Goal: Share content

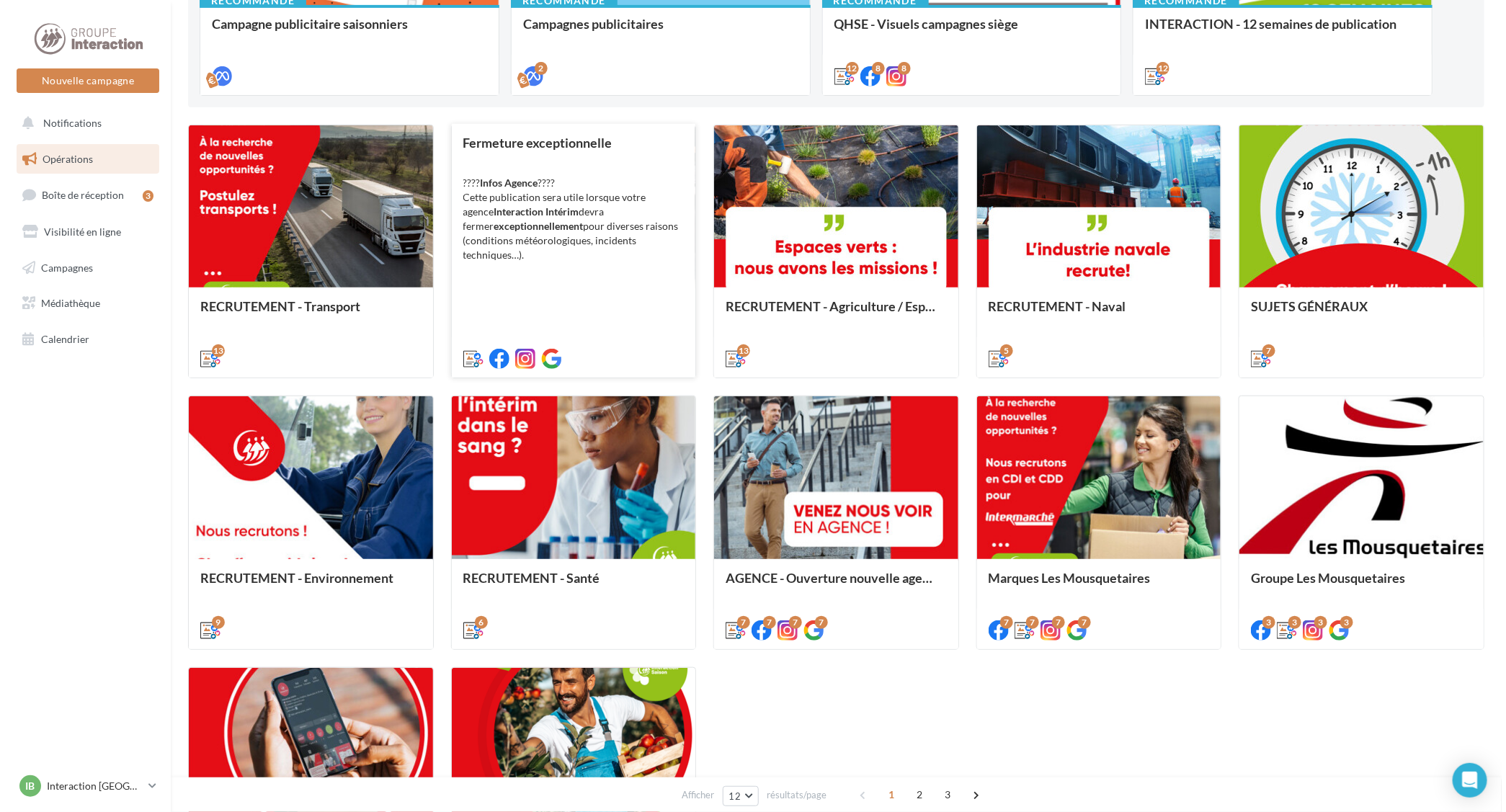
scroll to position [450, 0]
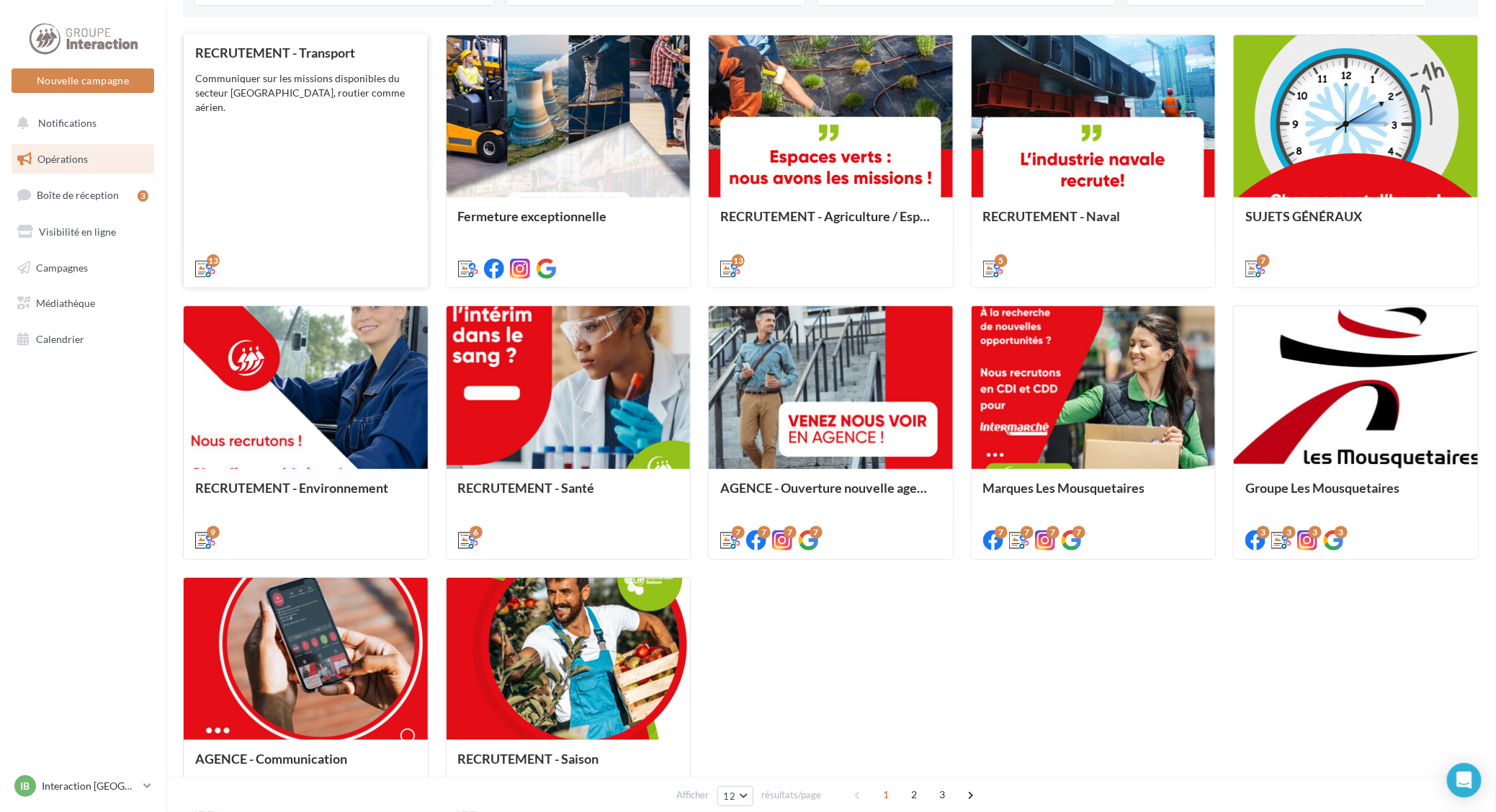
click at [274, 143] on div "RECRUTEMENT - Transport Communiquer sur les missions disponibles du secteur Tra…" at bounding box center [305, 160] width 221 height 229
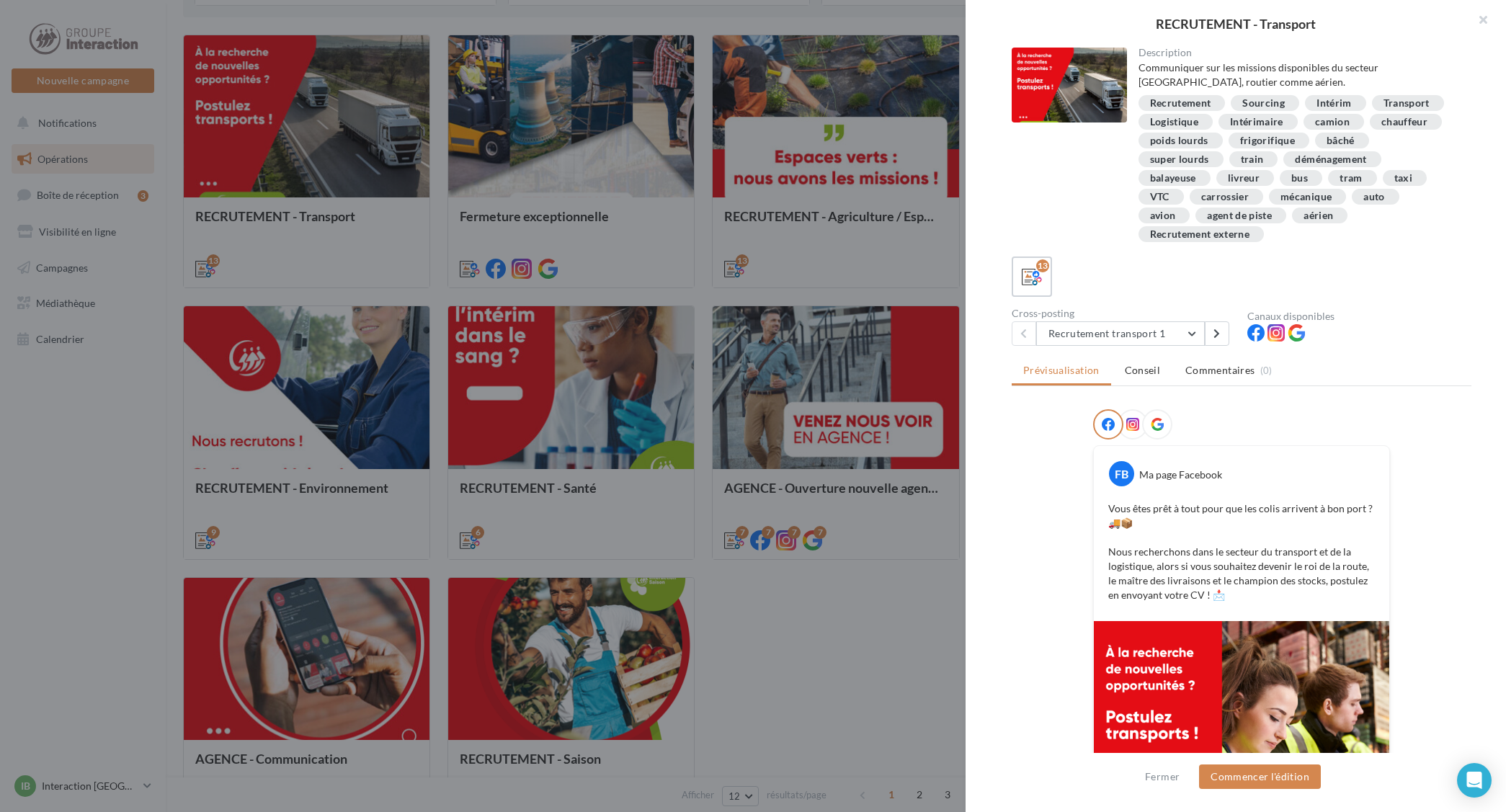
scroll to position [166, 0]
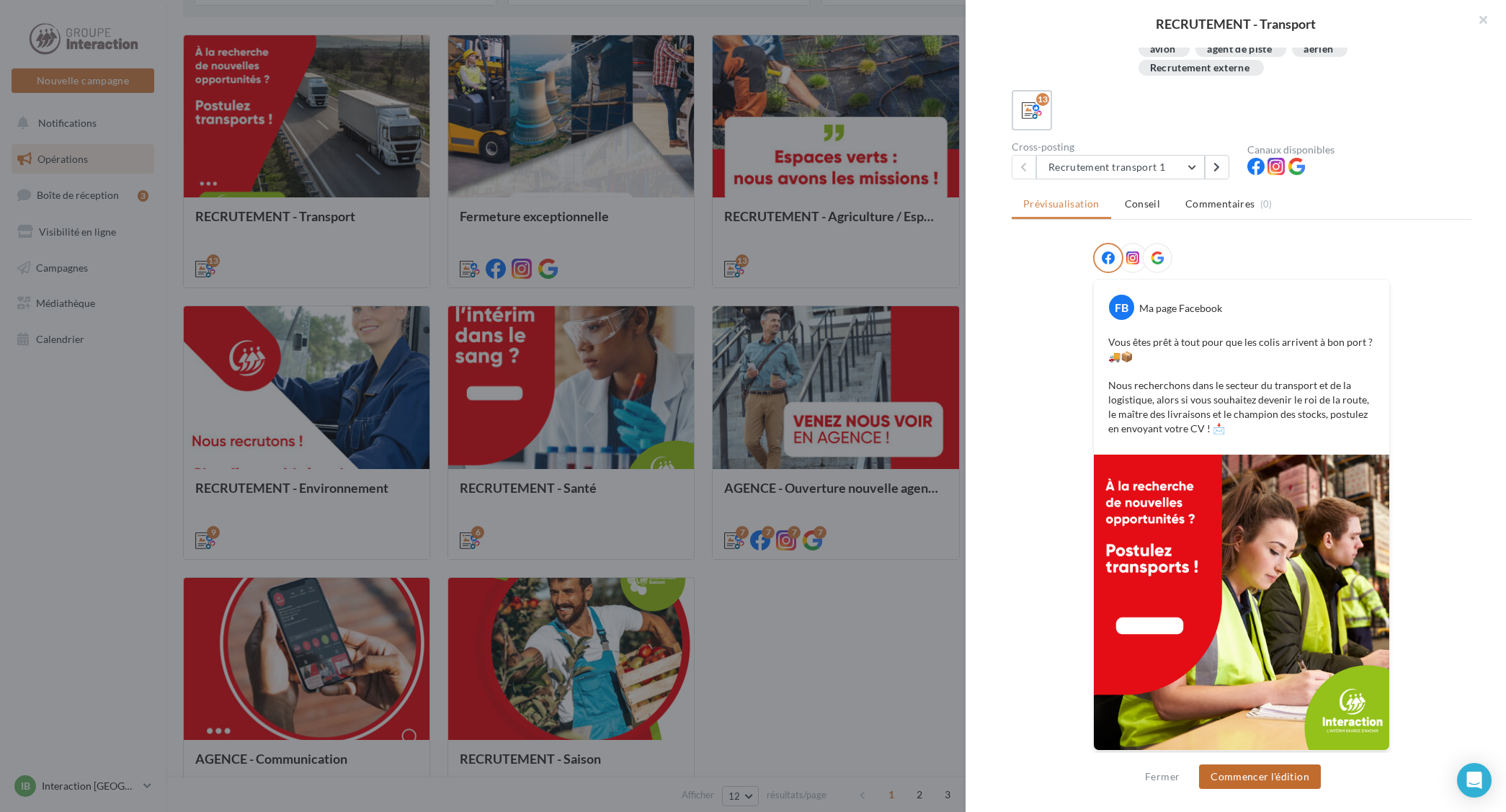
click at [1267, 779] on button "Commencer l'édition" at bounding box center [1259, 776] width 122 height 24
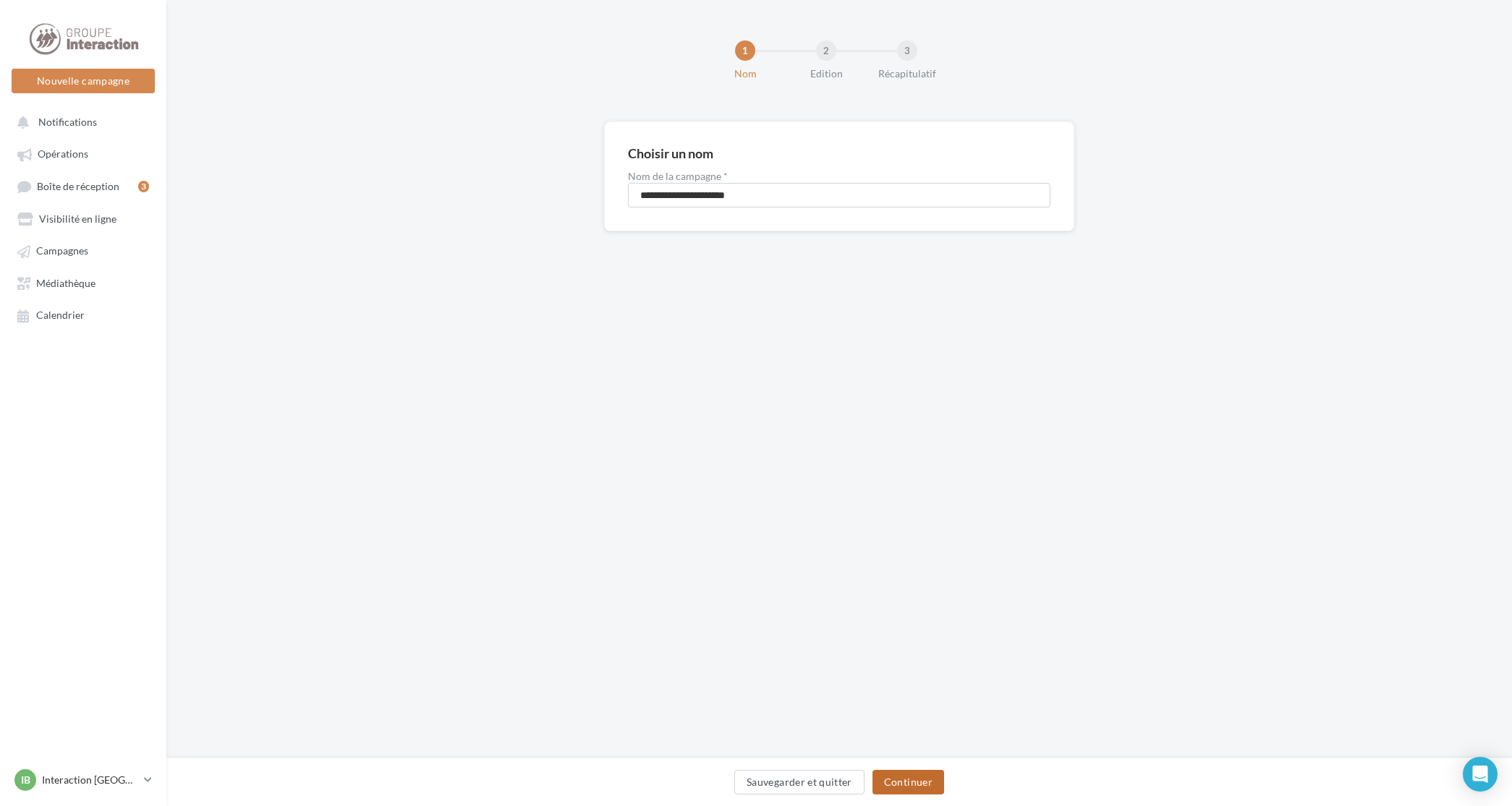
click at [913, 776] on button "Continuer" at bounding box center [908, 782] width 72 height 24
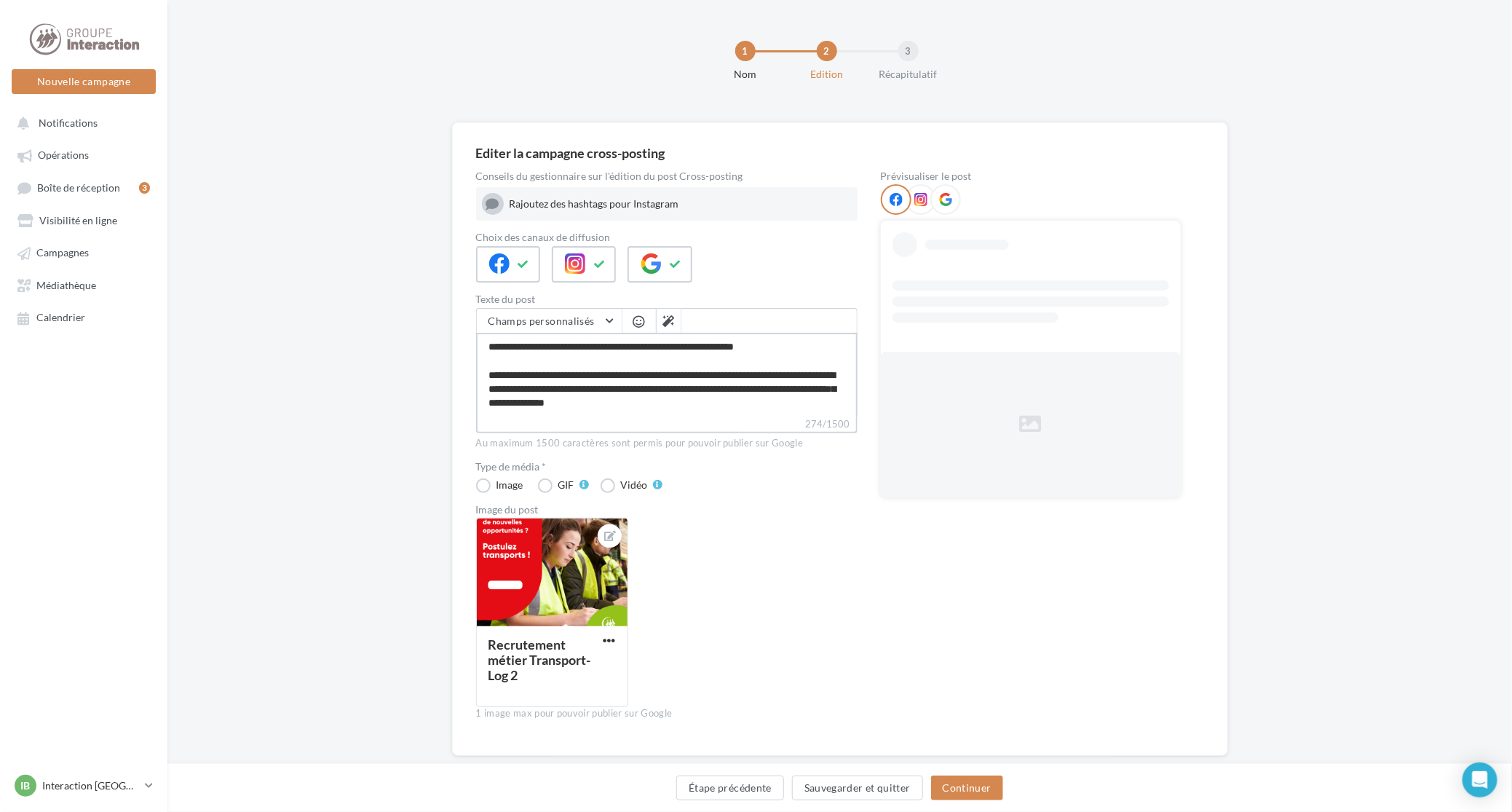
click at [698, 402] on textarea "**********" at bounding box center [667, 374] width 382 height 84
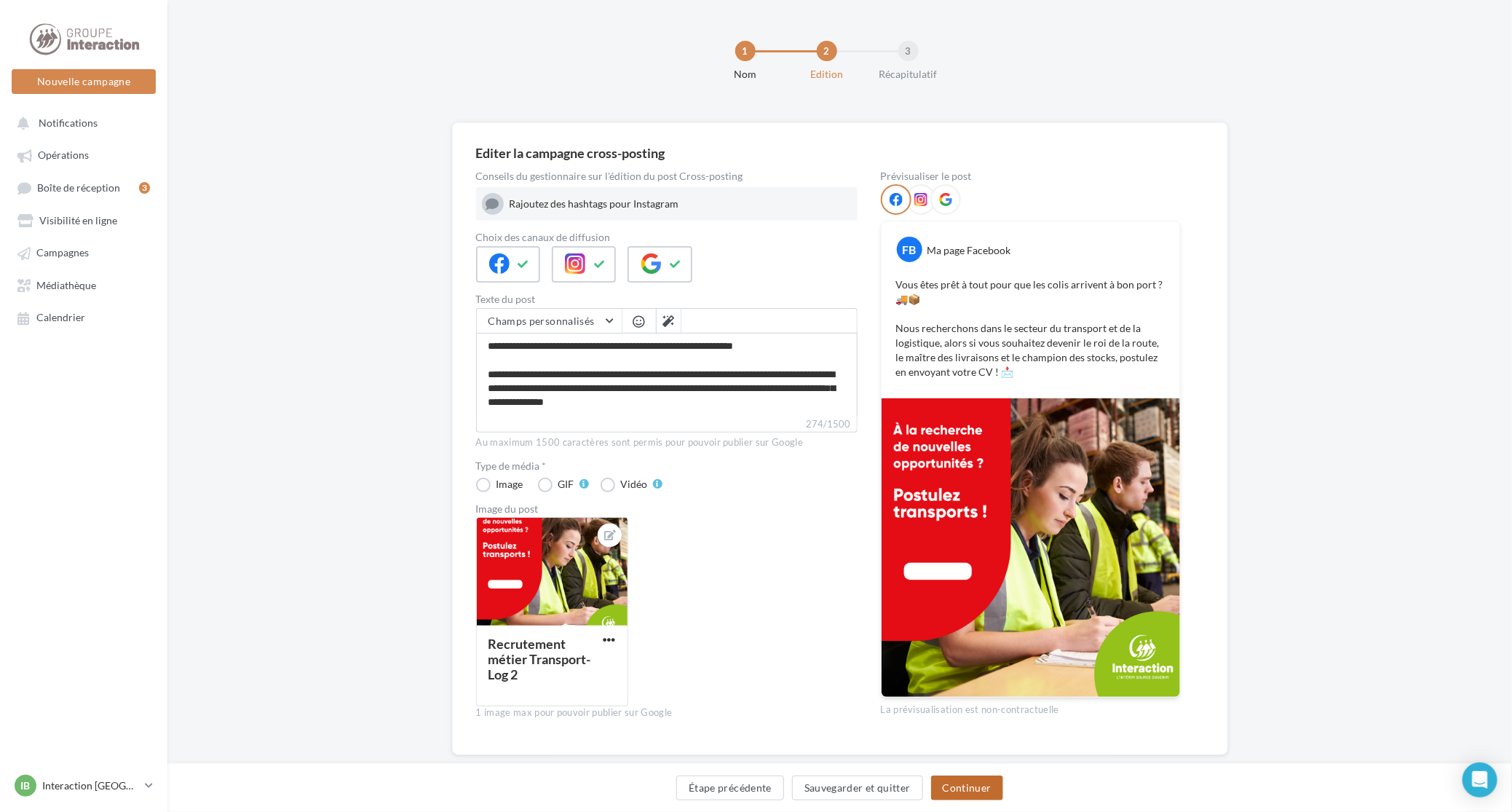
click at [967, 789] on button "Continuer" at bounding box center [967, 787] width 72 height 25
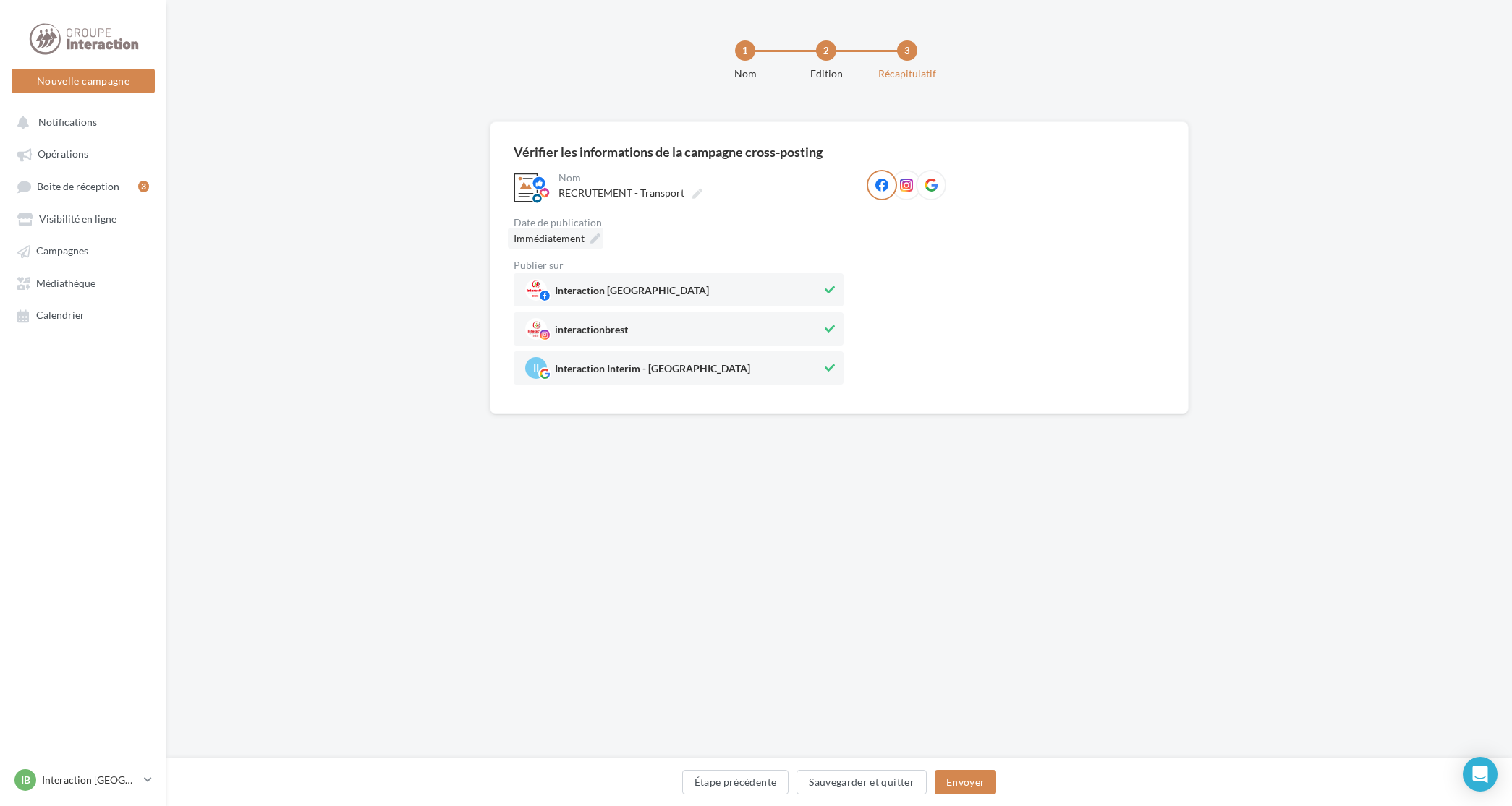
click at [584, 238] on div "Immédiatement" at bounding box center [555, 238] width 95 height 21
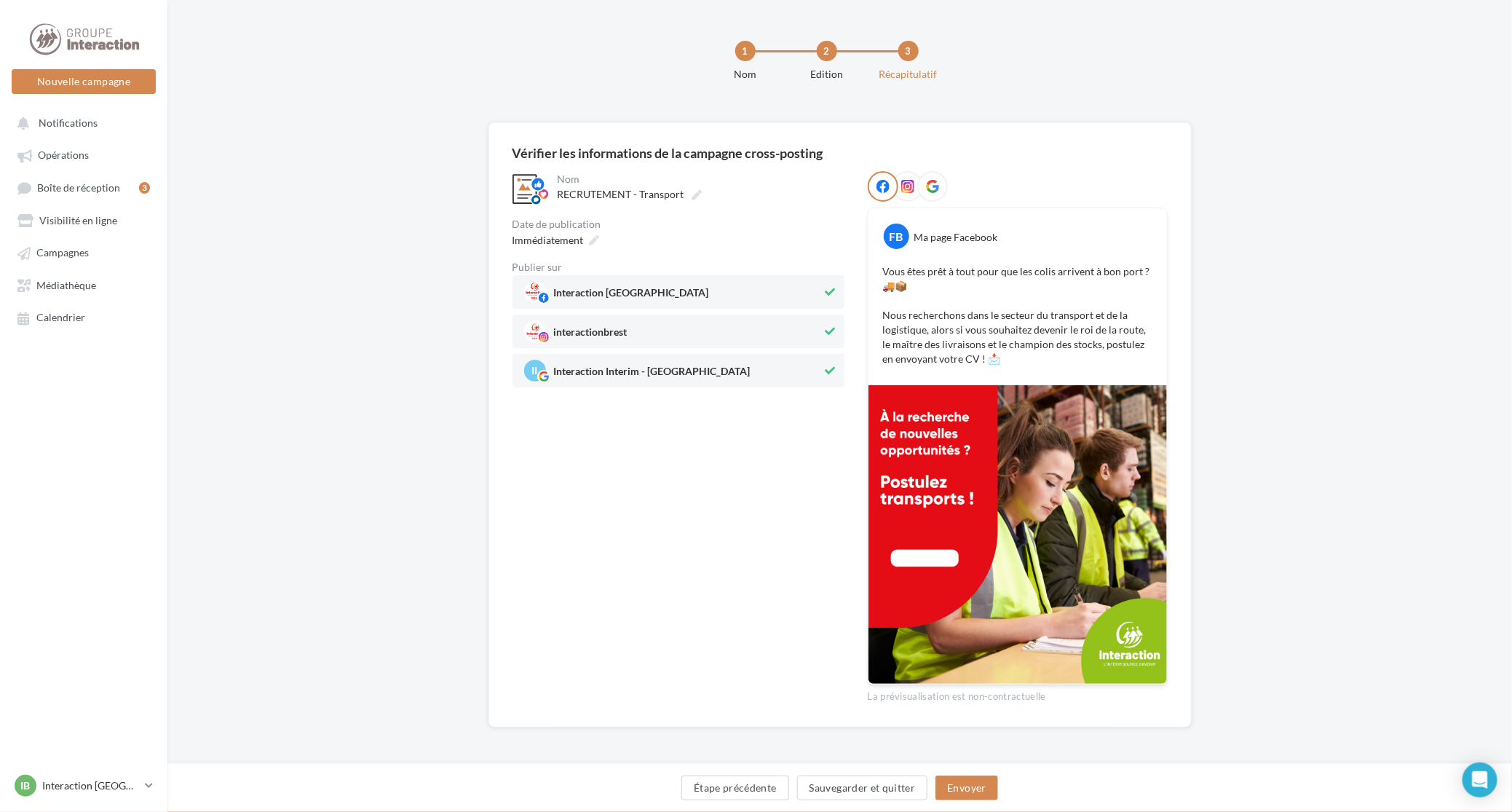
click at [746, 628] on div "**********" at bounding box center [678, 437] width 332 height 533
click at [839, 798] on button "Sauvegarder et quitter" at bounding box center [863, 787] width 131 height 25
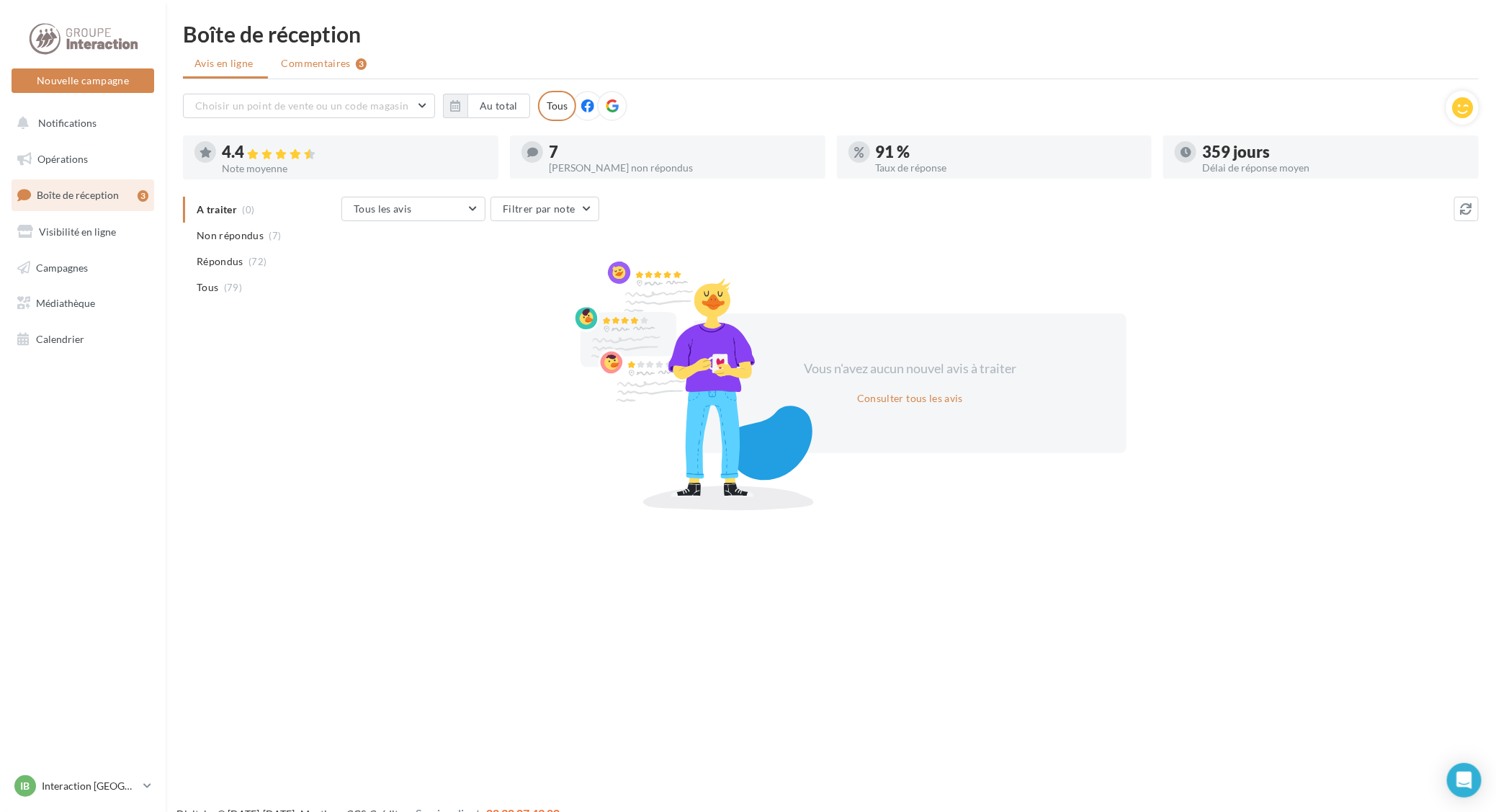
click at [322, 59] on span "Commentaires" at bounding box center [316, 63] width 70 height 14
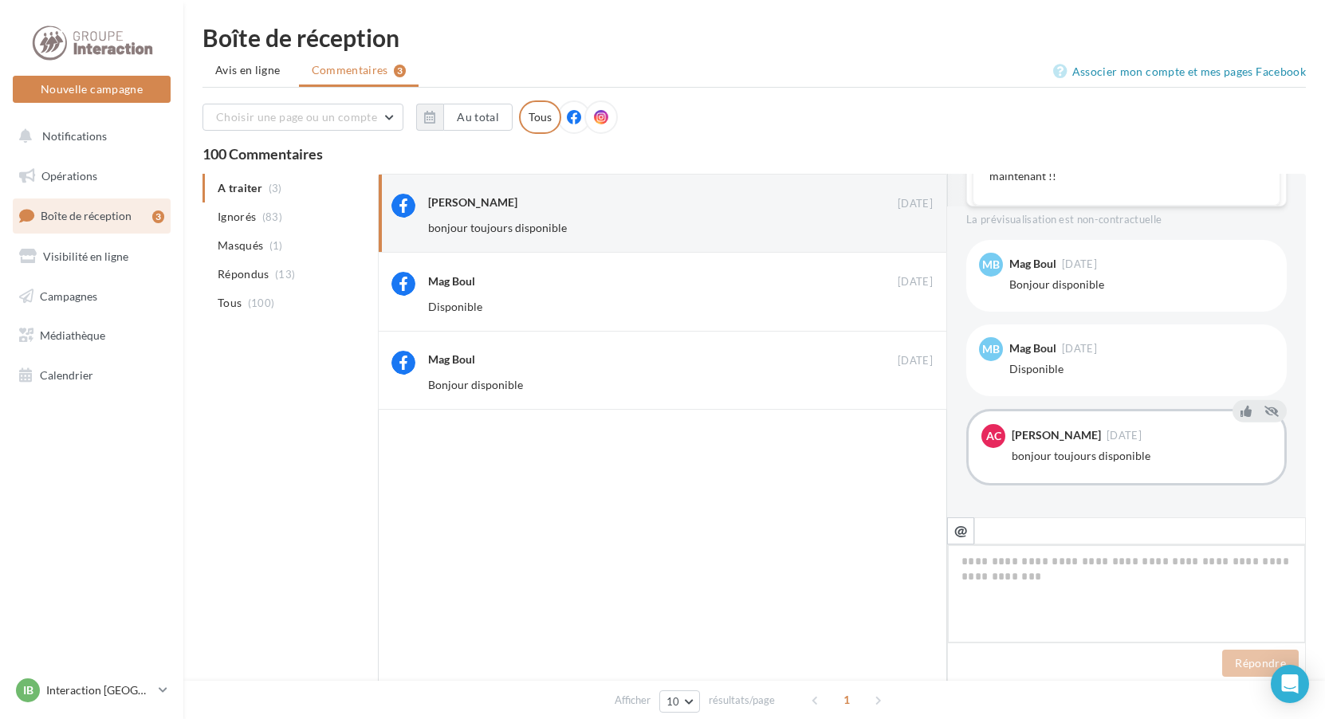
scroll to position [311, 0]
